Goal: Check status: Check status

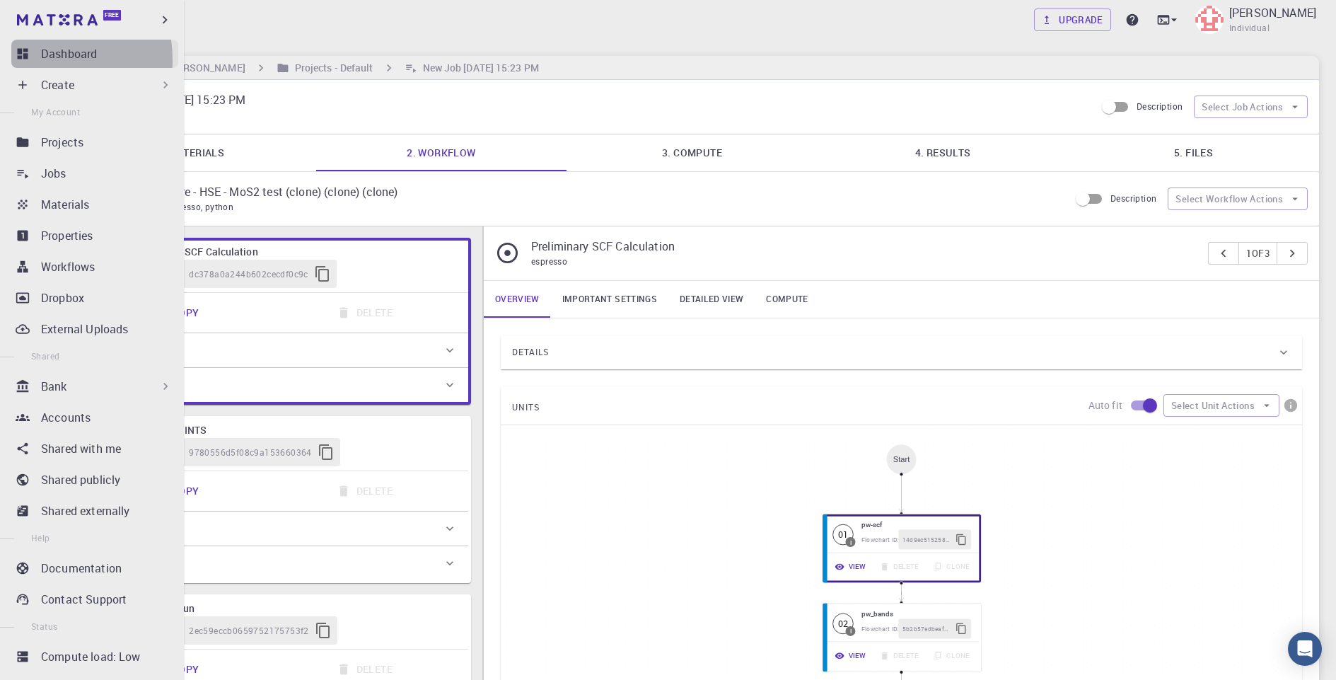
click at [25, 60] on icon at bounding box center [23, 54] width 14 height 14
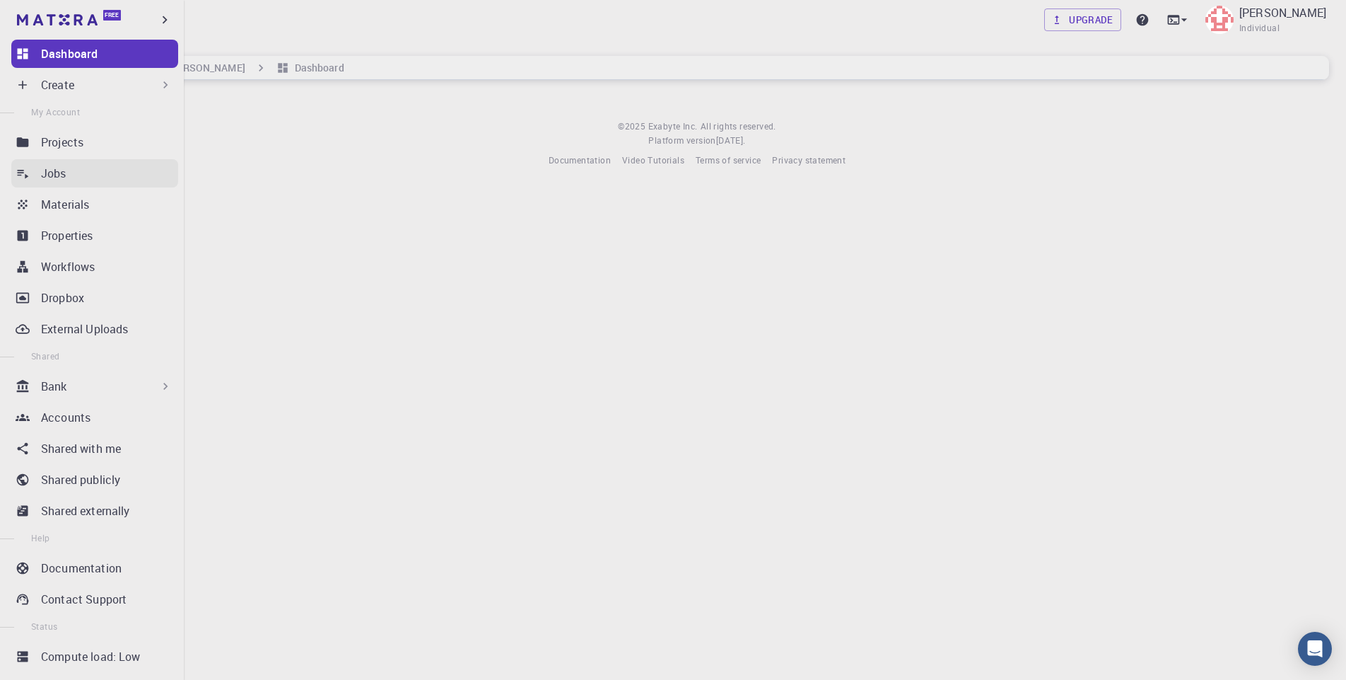
click at [59, 174] on p "Jobs" at bounding box center [53, 173] width 25 height 17
